Goal: Information Seeking & Learning: Find specific fact

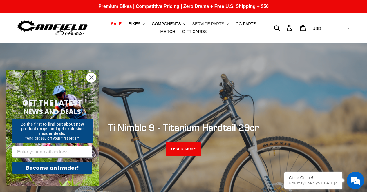
click at [221, 24] on span "SERVICE PARTS" at bounding box center [208, 23] width 32 height 5
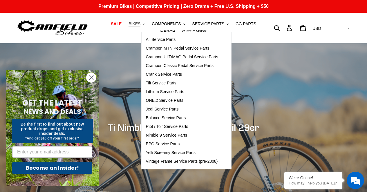
click at [143, 23] on button "BIKES .cls-1{fill:#231f20}" at bounding box center [137, 24] width 22 height 8
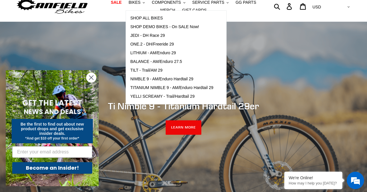
click at [286, 12] on div "Submit Search Log in Cart 0 items Currency AED AFN ALL AMD ANG AUD AWG AZN BAM …" at bounding box center [309, 6] width 84 height 12
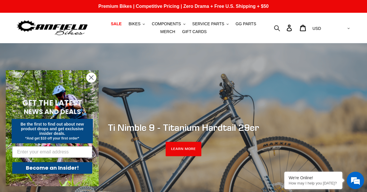
click at [280, 27] on icon "button" at bounding box center [277, 28] width 6 height 7
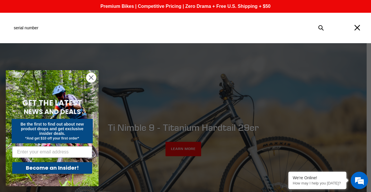
type input "serial number"
click at [321, 28] on button "Submit" at bounding box center [321, 27] width 12 height 13
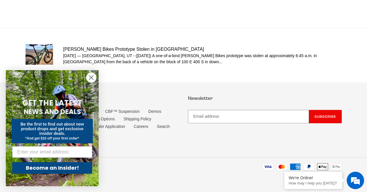
scroll to position [92, 0]
click at [92, 76] on icon "Close dialog" at bounding box center [91, 78] width 4 height 4
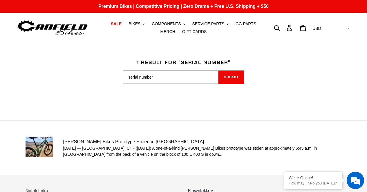
scroll to position [0, 0]
click at [181, 23] on span "COMPONENTS" at bounding box center [166, 23] width 29 height 5
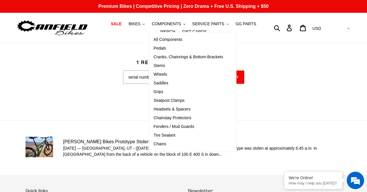
click at [131, 33] on ul "SALE BIKES .cls-1{fill:#231f20} SHOP ALL BIKES SHOP DEMO BIKES - On SALE Now! J…" at bounding box center [184, 28] width 168 height 16
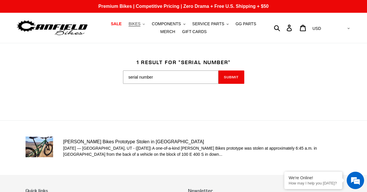
click at [136, 24] on span "BIKES" at bounding box center [134, 23] width 12 height 5
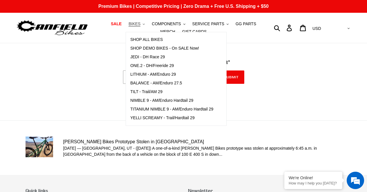
click at [136, 24] on span "BIKES" at bounding box center [134, 23] width 12 height 5
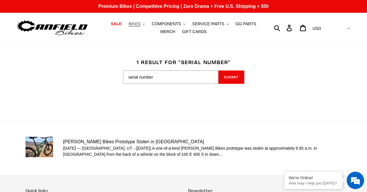
click at [135, 25] on span "BIKES" at bounding box center [134, 23] width 12 height 5
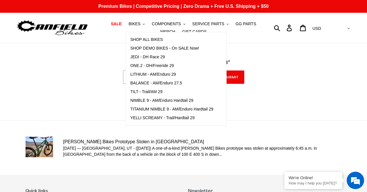
click at [75, 32] on img at bounding box center [52, 28] width 72 height 18
